Goal: Task Accomplishment & Management: Complete application form

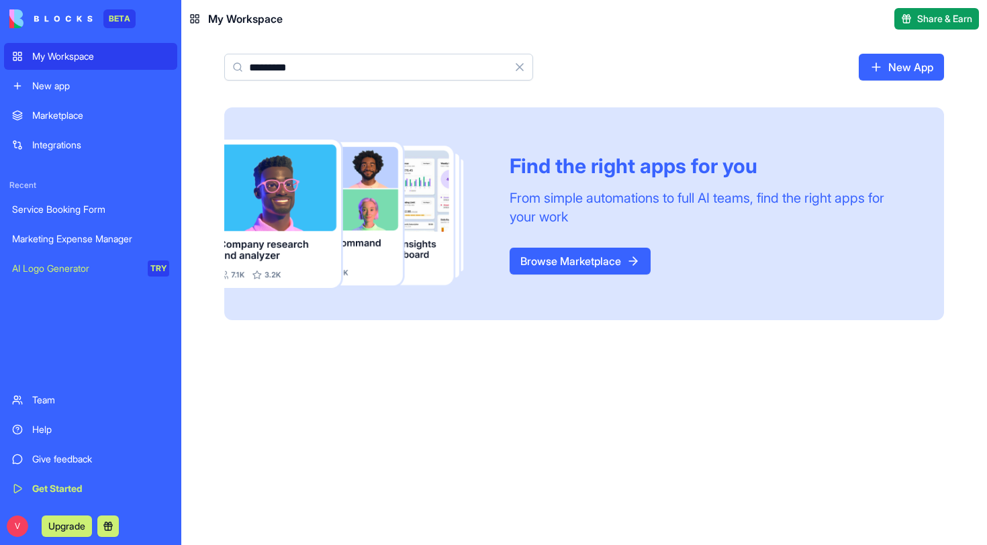
type input "********"
click at [89, 88] on div "New app" at bounding box center [100, 85] width 137 height 13
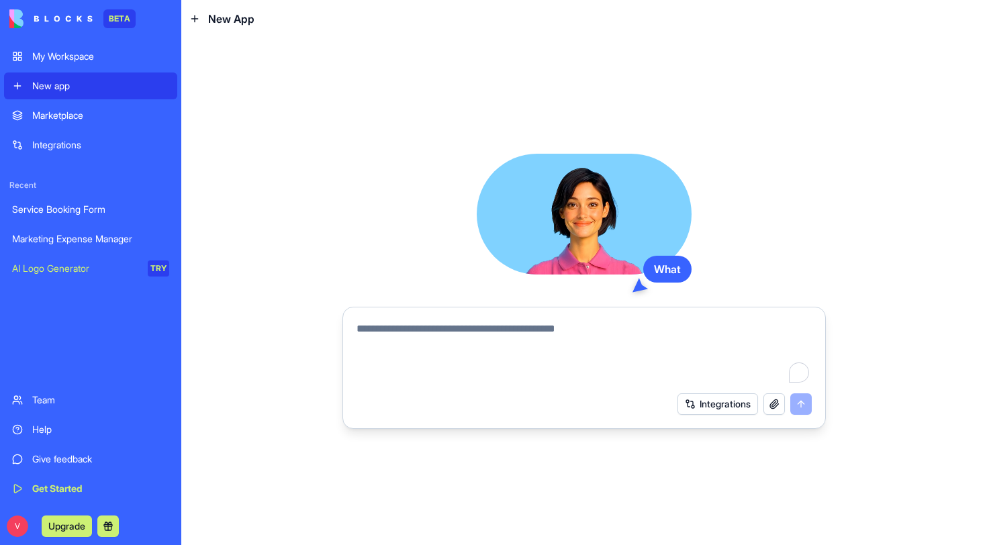
click at [86, 121] on div "Marketplace" at bounding box center [100, 115] width 137 height 13
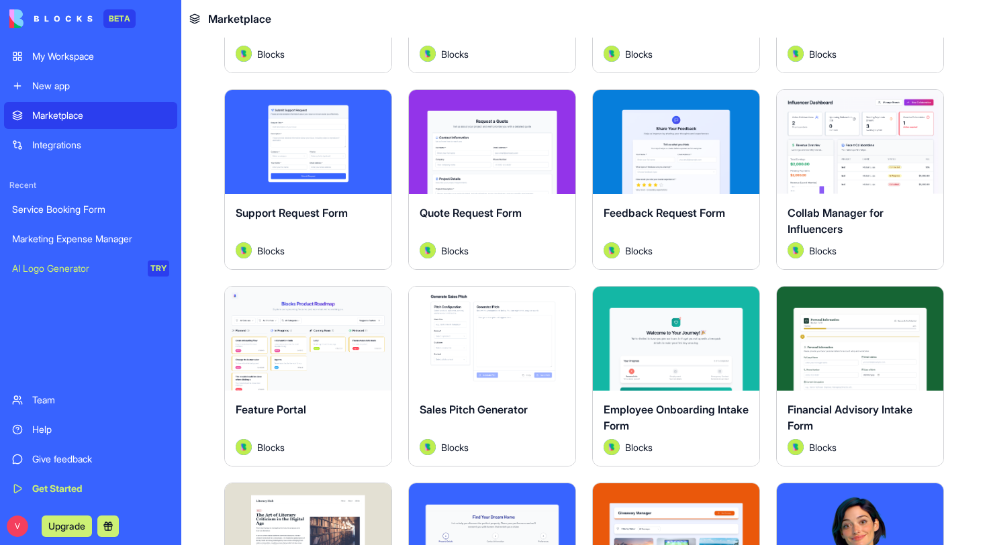
scroll to position [893, 0]
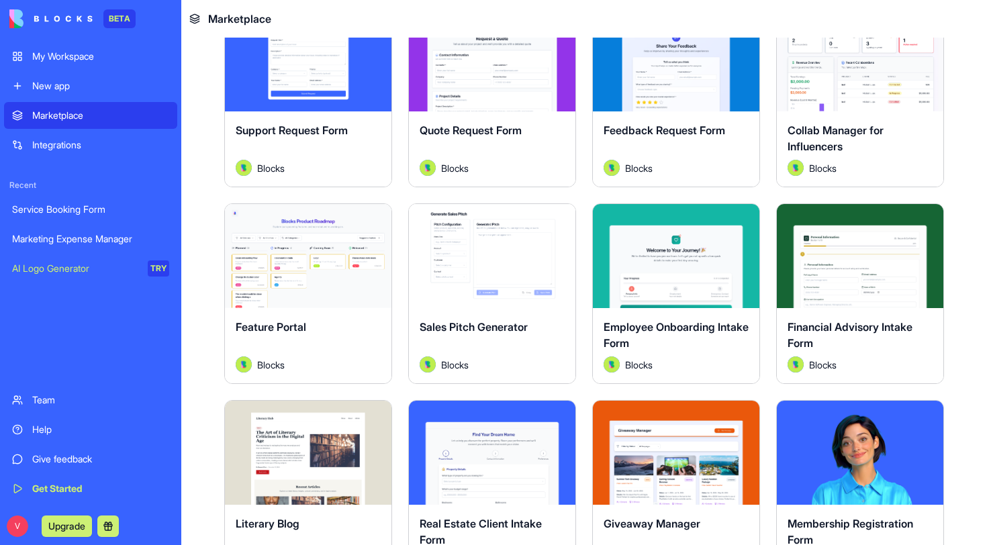
click at [690, 262] on button "Explore" at bounding box center [676, 256] width 101 height 27
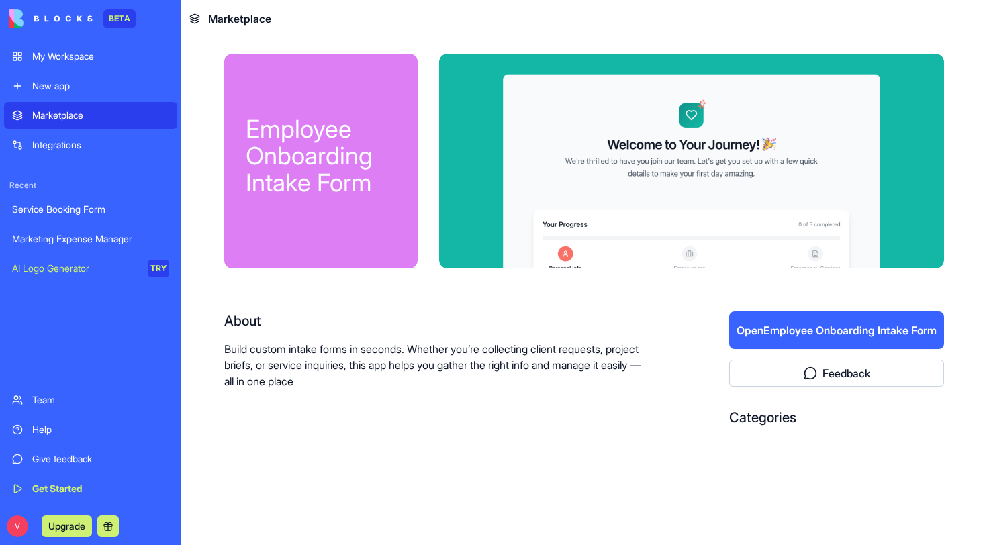
click at [817, 338] on button "Open Employee Onboarding Intake Form" at bounding box center [836, 331] width 215 height 38
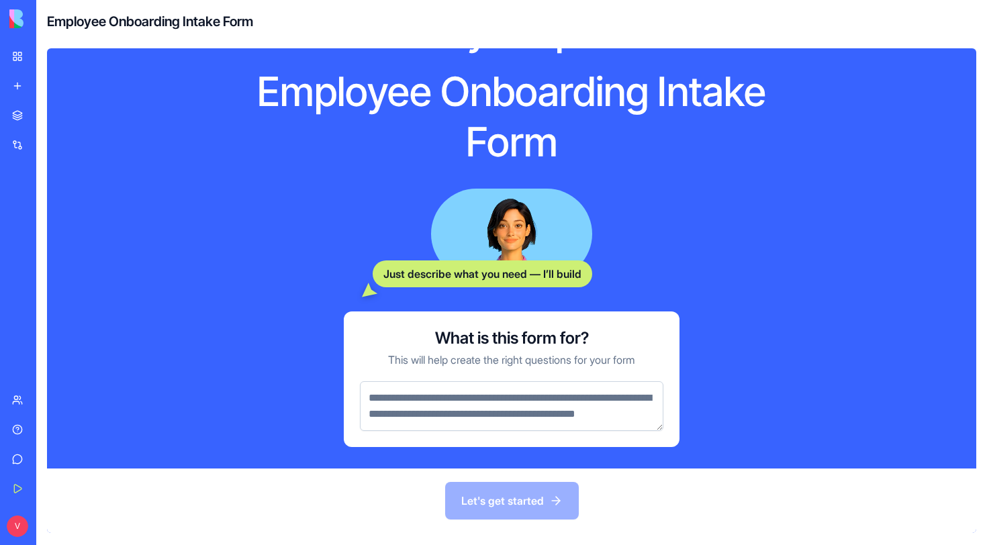
scroll to position [81, 0]
click at [504, 400] on textarea at bounding box center [512, 406] width 304 height 50
click at [19, 56] on link "My Workspace" at bounding box center [31, 56] width 54 height 27
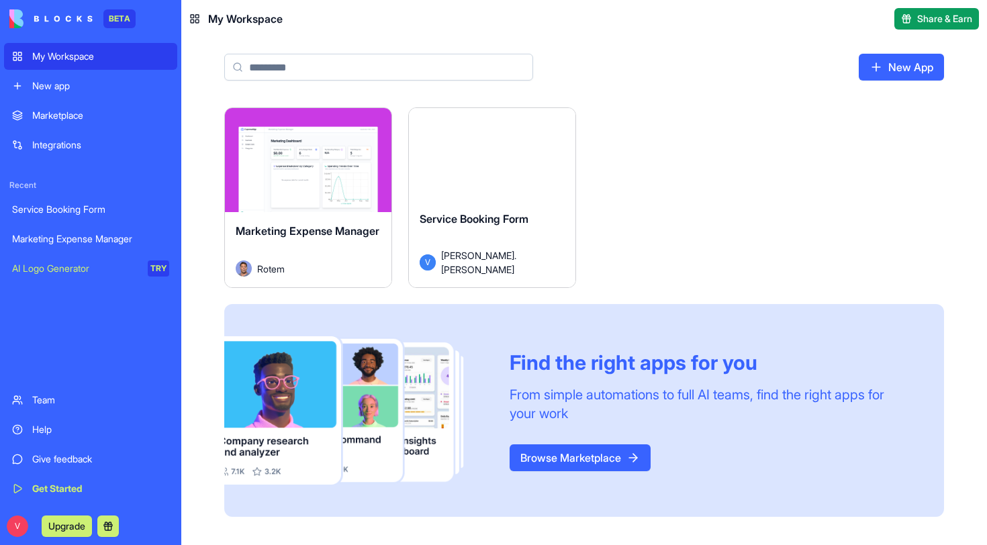
click at [201, 60] on div "New App" at bounding box center [584, 73] width 806 height 70
